Goal: Transaction & Acquisition: Purchase product/service

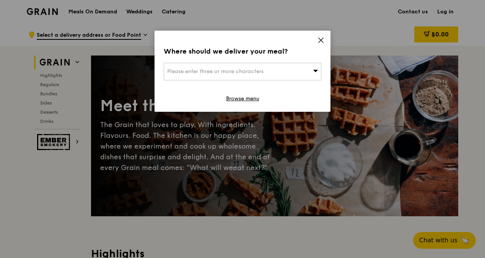
click at [320, 39] on icon at bounding box center [320, 40] width 7 height 7
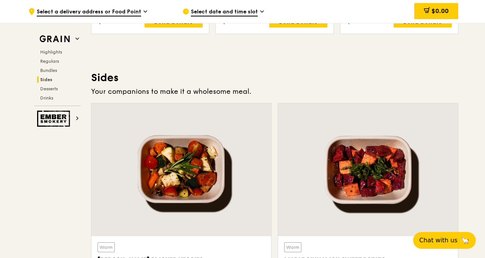
scroll to position [1606, 0]
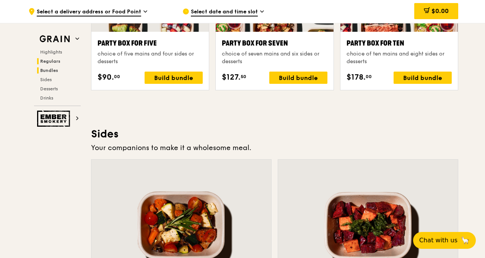
click at [55, 60] on span "Regulars" at bounding box center [50, 60] width 20 height 5
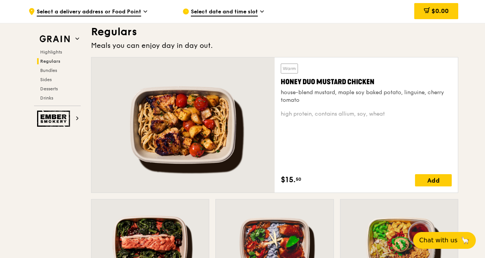
scroll to position [502, 0]
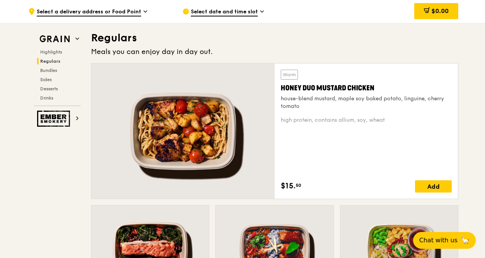
click at [281, 97] on div "house-blend mustard, maple soy baked potato, linguine, cherry tomato" at bounding box center [366, 102] width 171 height 15
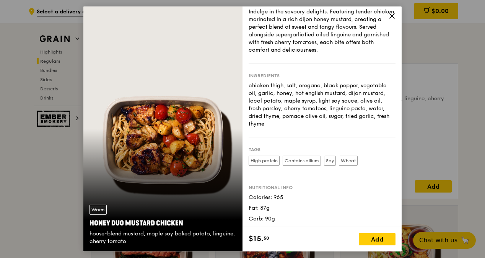
scroll to position [36, 0]
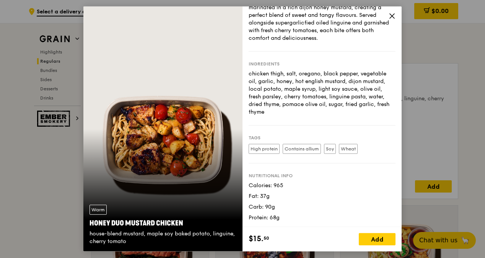
drag, startPoint x: 129, startPoint y: 241, endPoint x: 86, endPoint y: 234, distance: 43.0
click at [86, 234] on div "Warm Honey Duo Mustard Chicken house-blend mustard, maple soy baked potato, lin…" at bounding box center [162, 224] width 159 height 53
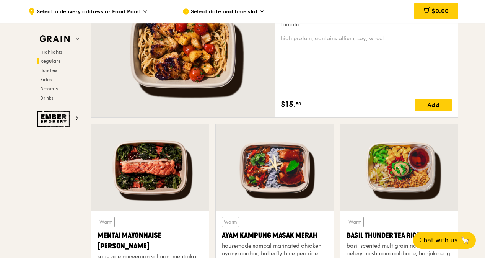
scroll to position [540, 0]
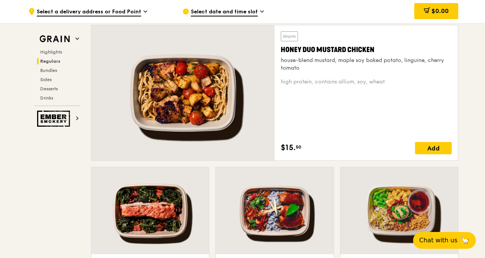
drag, startPoint x: 299, startPoint y: 68, endPoint x: 278, endPoint y: 61, distance: 22.2
click at [278, 61] on div "Warm Honey Duo Mustard Chicken house-blend mustard, maple soy baked potato, lin…" at bounding box center [366, 92] width 183 height 135
copy div "house-blend mustard, maple soy baked potato, linguine, cherry tomato"
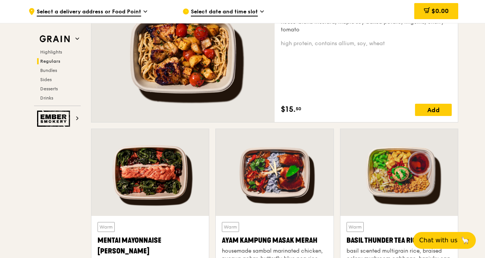
scroll to position [617, 0]
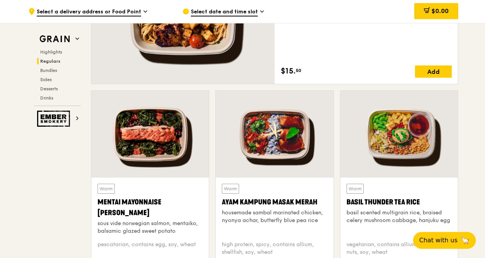
click at [149, 227] on div "sous vide norwegian salmon, mentaiko, balsamic glazed sweet potato" at bounding box center [149, 226] width 105 height 15
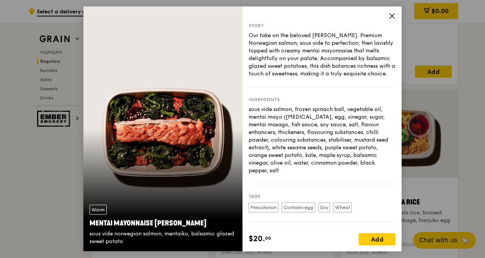
click at [149, 227] on div "Mentai Mayonnaise [PERSON_NAME]" at bounding box center [162, 223] width 147 height 11
drag, startPoint x: 128, startPoint y: 242, endPoint x: 86, endPoint y: 235, distance: 43.3
click at [86, 235] on div "Warm Mentai Mayonnaise Aburi Salmon sous vide norwegian salmon, mentaiko, balsa…" at bounding box center [162, 224] width 159 height 53
copy div "Basil Thunder Tea [PERSON_NAME] scented multigrain rice, braised celery mushroo…"
drag, startPoint x: 499, startPoint y: 186, endPoint x: 546, endPoint y: 177, distance: 47.5
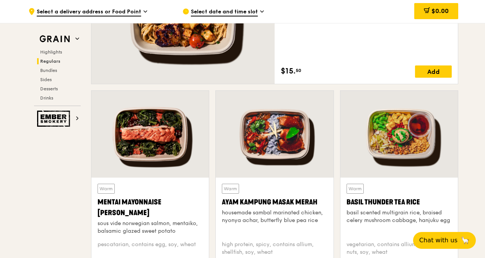
click at [169, 140] on div at bounding box center [149, 134] width 117 height 87
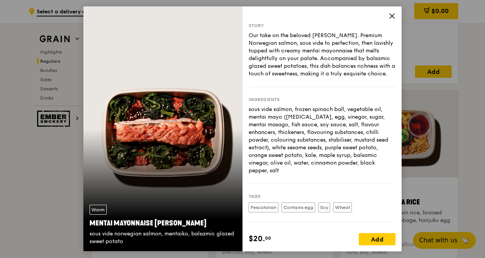
drag, startPoint x: 394, startPoint y: 17, endPoint x: 384, endPoint y: 35, distance: 20.5
click at [394, 17] on icon at bounding box center [391, 16] width 7 height 7
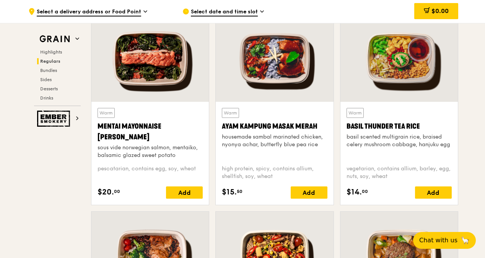
scroll to position [693, 0]
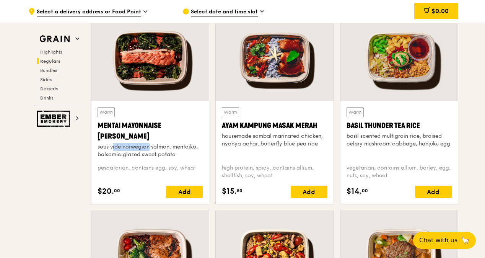
drag, startPoint x: 99, startPoint y: 147, endPoint x: 134, endPoint y: 148, distance: 35.2
click at [134, 148] on div "sous vide norwegian salmon, mentaiko, balsamic glazed sweet potato" at bounding box center [149, 150] width 105 height 15
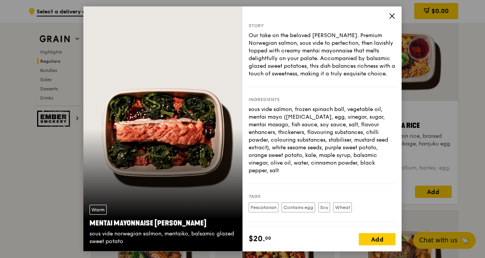
click at [390, 15] on icon at bounding box center [391, 16] width 7 height 7
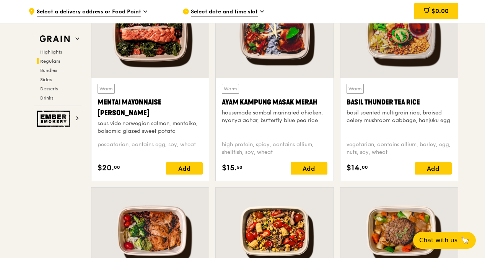
scroll to position [717, 0]
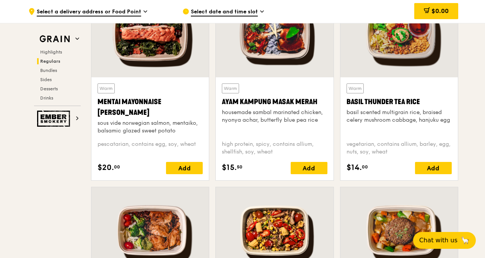
drag, startPoint x: 97, startPoint y: 146, endPoint x: 184, endPoint y: 132, distance: 87.2
click at [184, 132] on div "sous vide norwegian salmon, mentaiko, balsamic glazed sweet potato" at bounding box center [149, 126] width 105 height 15
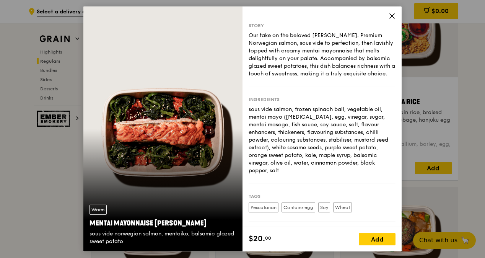
click at [193, 132] on div "Warm Mentai Mayonnaise Aburi Salmon sous vide norwegian salmon, mentaiko, balsa…" at bounding box center [162, 128] width 159 height 245
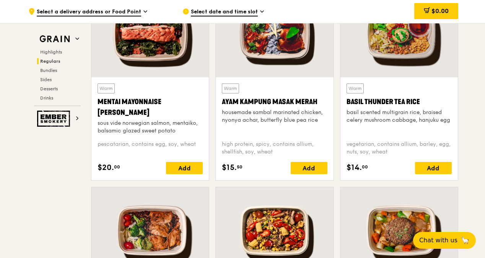
drag, startPoint x: 177, startPoint y: 132, endPoint x: 95, endPoint y: 124, distance: 82.9
click at [95, 124] on div "Warm Mentai Mayonnaise Aburi Salmon sous vide norwegian salmon, mentaiko, balsa…" at bounding box center [149, 128] width 117 height 103
drag, startPoint x: 95, startPoint y: 124, endPoint x: 103, endPoint y: 124, distance: 8.0
copy div "sous vide norwegian salmon, mentaiko, balsamic glazed sweet potato"
drag, startPoint x: 320, startPoint y: 119, endPoint x: 221, endPoint y: 112, distance: 99.3
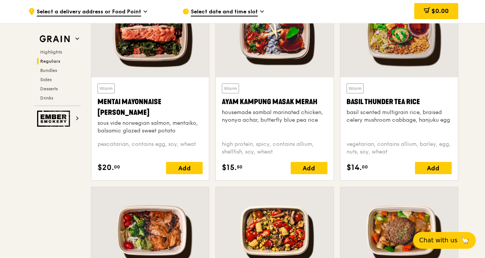
click at [221, 112] on div "Warm Ayam [GEOGRAPHIC_DATA] housemade sambal marinated chicken, nyonya achar, b…" at bounding box center [274, 128] width 117 height 103
drag, startPoint x: 221, startPoint y: 112, endPoint x: 270, endPoint y: 117, distance: 49.5
copy div "housemade sambal marinated chicken, nyonya achar, butterfly blue pea rice"
click at [346, 112] on div "basil scented multigrain rice, braised celery mushroom cabbage, hanjuku egg" at bounding box center [398, 116] width 105 height 15
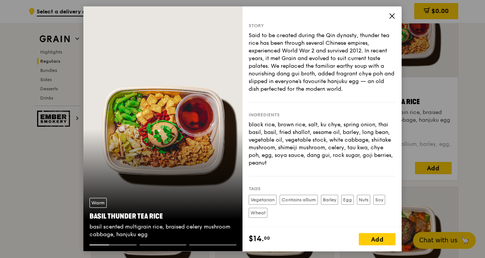
click at [393, 16] on icon at bounding box center [391, 16] width 7 height 7
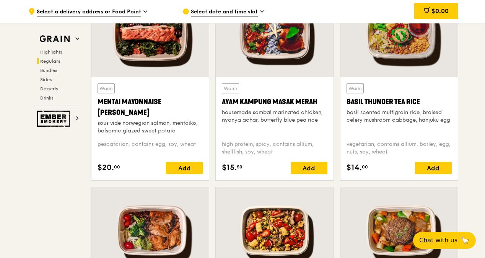
drag, startPoint x: 450, startPoint y: 120, endPoint x: 345, endPoint y: 111, distance: 105.2
click at [344, 111] on div "Warm Basil Thunder Tea [PERSON_NAME] scented multigrain rice, braised celery mu…" at bounding box center [398, 128] width 117 height 103
drag, startPoint x: 345, startPoint y: 111, endPoint x: 372, endPoint y: 114, distance: 26.9
copy div "basil scented multigrain rice, braised celery mushroom cabbage, hanjuku egg"
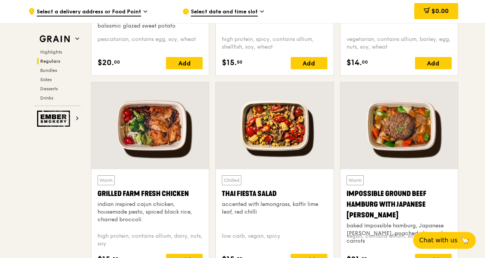
scroll to position [832, 0]
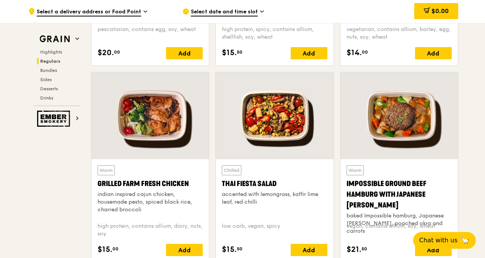
drag, startPoint x: 144, startPoint y: 209, endPoint x: 97, endPoint y: 193, distance: 49.2
click at [97, 193] on div "indian inspired cajun chicken, housemade pesto, spiced black rice, charred broc…" at bounding box center [149, 201] width 105 height 23
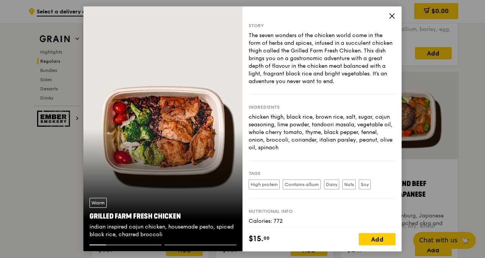
click at [395, 18] on div "Story The seven wonders of the chicken world come in the form of herbs and spic…" at bounding box center [321, 116] width 159 height 220
click at [392, 15] on icon at bounding box center [392, 16] width 5 height 5
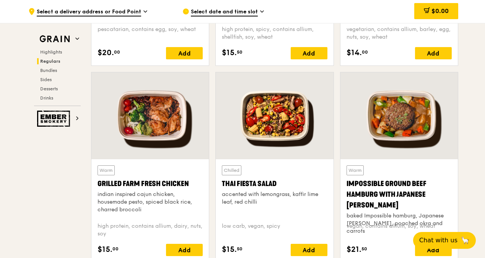
drag, startPoint x: 144, startPoint y: 208, endPoint x: 97, endPoint y: 193, distance: 48.9
click at [97, 193] on div "indian inspired cajun chicken, housemade pesto, spiced black rice, charred broc…" at bounding box center [149, 201] width 105 height 23
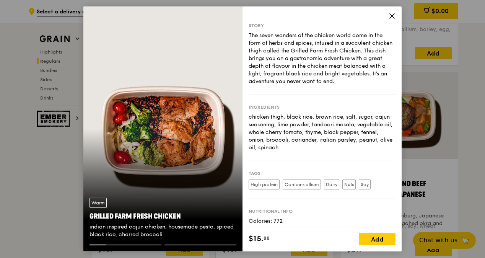
click at [390, 13] on icon at bounding box center [391, 16] width 7 height 7
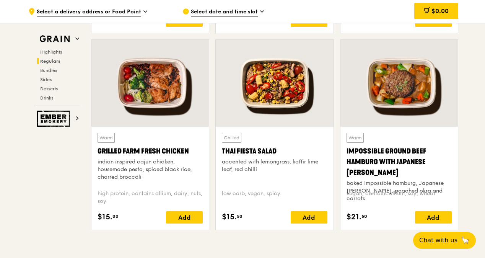
scroll to position [908, 0]
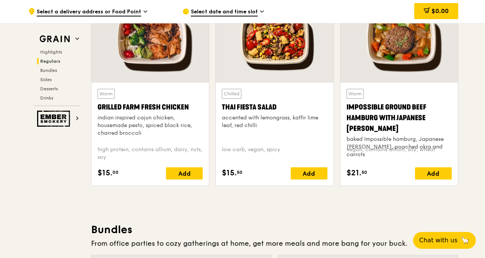
drag, startPoint x: 97, startPoint y: 118, endPoint x: 141, endPoint y: 132, distance: 46.4
click at [141, 132] on div "indian inspired cajun chicken, housemade pesto, spiced black rice, charred broc…" at bounding box center [149, 125] width 105 height 23
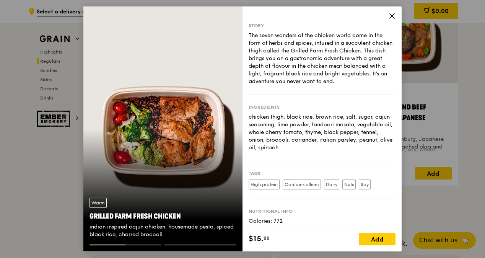
copy div "indian inspired cajun chicken, housemade pesto, spiced black rice, charred broc…"
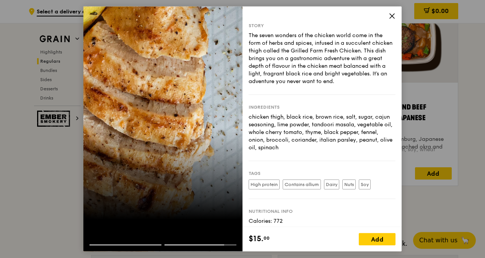
click at [393, 14] on icon at bounding box center [392, 16] width 5 height 5
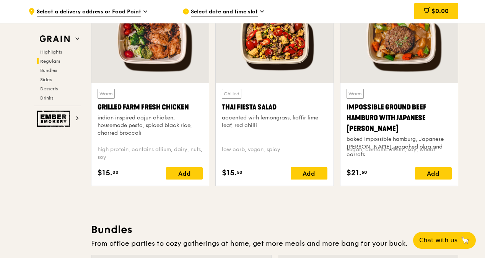
drag, startPoint x: 260, startPoint y: 126, endPoint x: 223, endPoint y: 119, distance: 37.0
click at [223, 119] on div "accented with lemongrass, kaffir lime leaf, red chilli" at bounding box center [274, 121] width 105 height 15
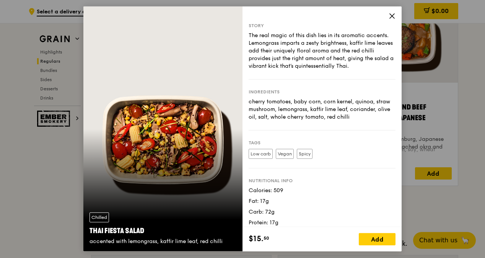
copy div "accented with lemongrass, kaffir lime leaf, red chilli"
drag, startPoint x: 392, startPoint y: 15, endPoint x: 385, endPoint y: 21, distance: 9.6
click at [392, 15] on icon at bounding box center [391, 16] width 7 height 7
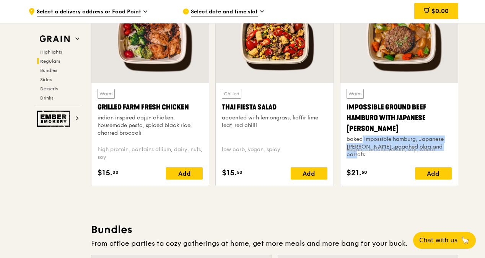
drag, startPoint x: 433, startPoint y: 135, endPoint x: 342, endPoint y: 125, distance: 91.5
click at [342, 125] on div "Warm Impossible Ground Beef Hamburg with Japanese [PERSON_NAME] baked Impossibl…" at bounding box center [398, 134] width 117 height 103
drag, startPoint x: 342, startPoint y: 125, endPoint x: 370, endPoint y: 128, distance: 28.4
copy div "baked Impossible hamburg, Japanese [PERSON_NAME], poached okra and carrots"
